Goal: Transaction & Acquisition: Purchase product/service

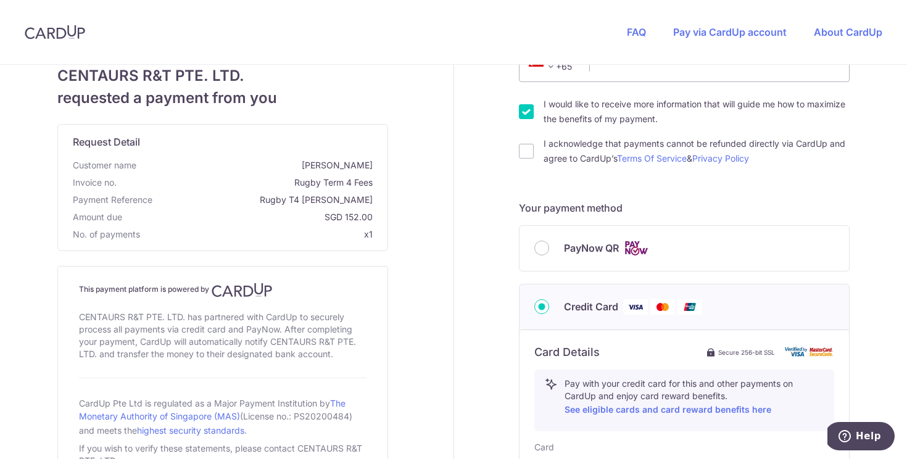
scroll to position [202, 0]
click at [544, 250] on input "PayNow QR" at bounding box center [541, 250] width 15 height 15
radio input "true"
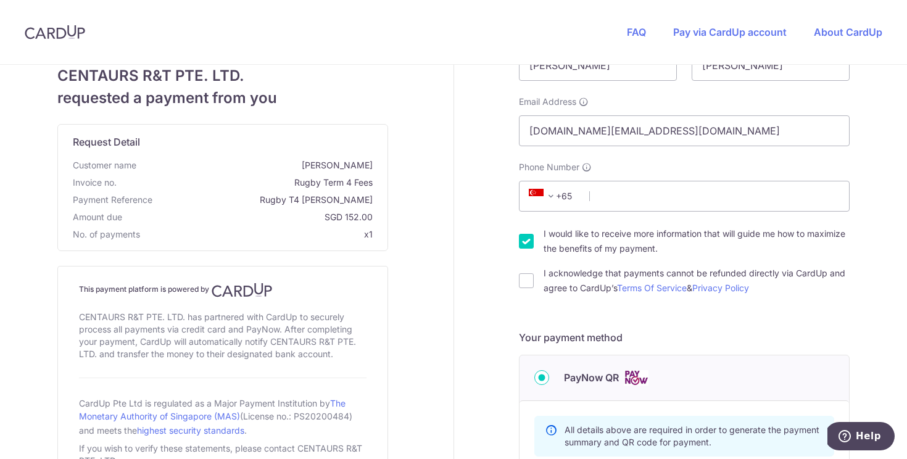
scroll to position [75, 0]
click at [644, 197] on input "Phone Number" at bounding box center [684, 195] width 331 height 31
type input "98694450"
click at [521, 237] on input "I would like to receive more information that will guide me how to maximize the…" at bounding box center [526, 240] width 15 height 15
checkbox input "false"
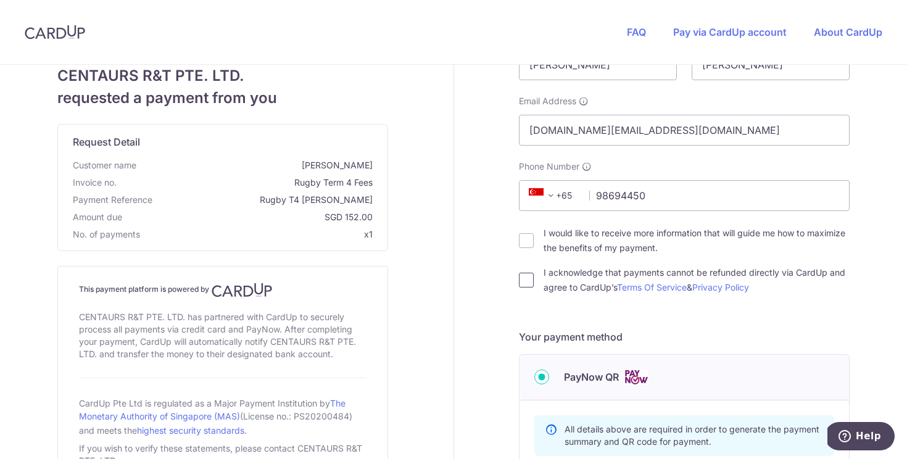
click at [527, 281] on input "I acknowledge that payments cannot be refunded directly via CardUp and agree to…" at bounding box center [526, 280] width 15 height 15
checkbox input "true"
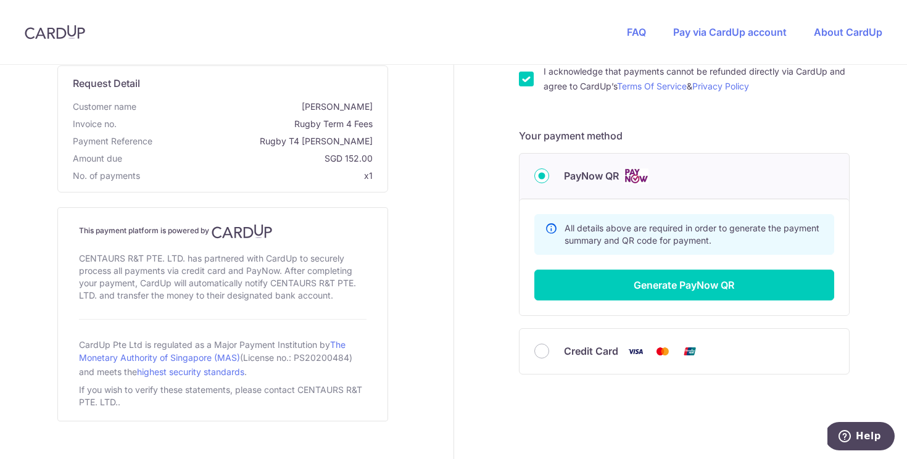
scroll to position [296, 0]
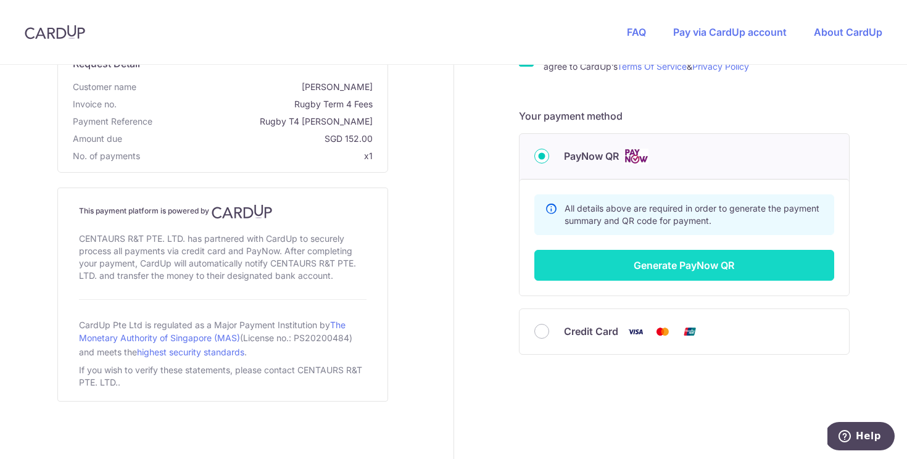
click at [725, 270] on button "Generate PayNow QR" at bounding box center [684, 265] width 300 height 31
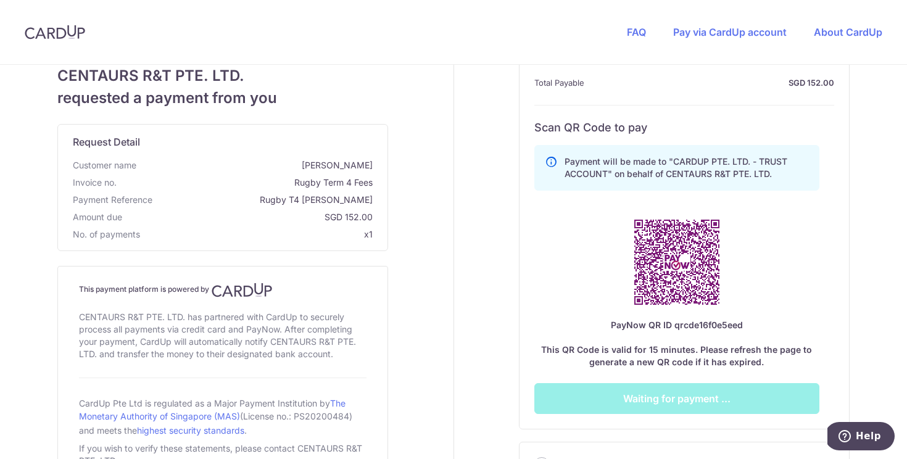
scroll to position [443, 0]
